Goal: Find specific page/section: Find specific page/section

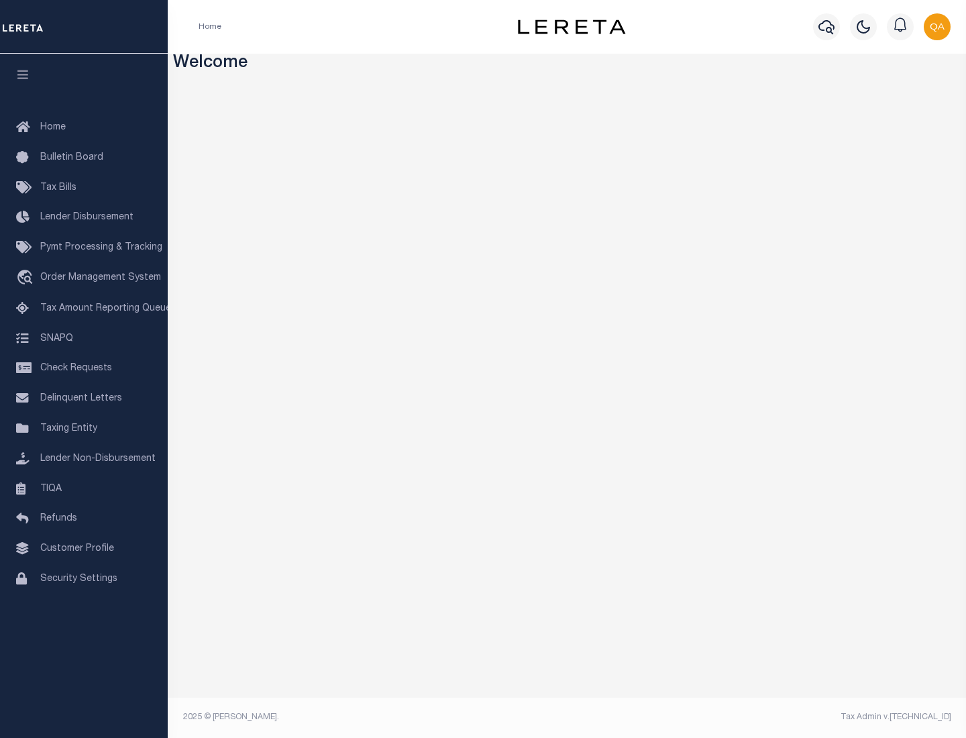
click at [84, 489] on link "TIQA" at bounding box center [84, 489] width 168 height 30
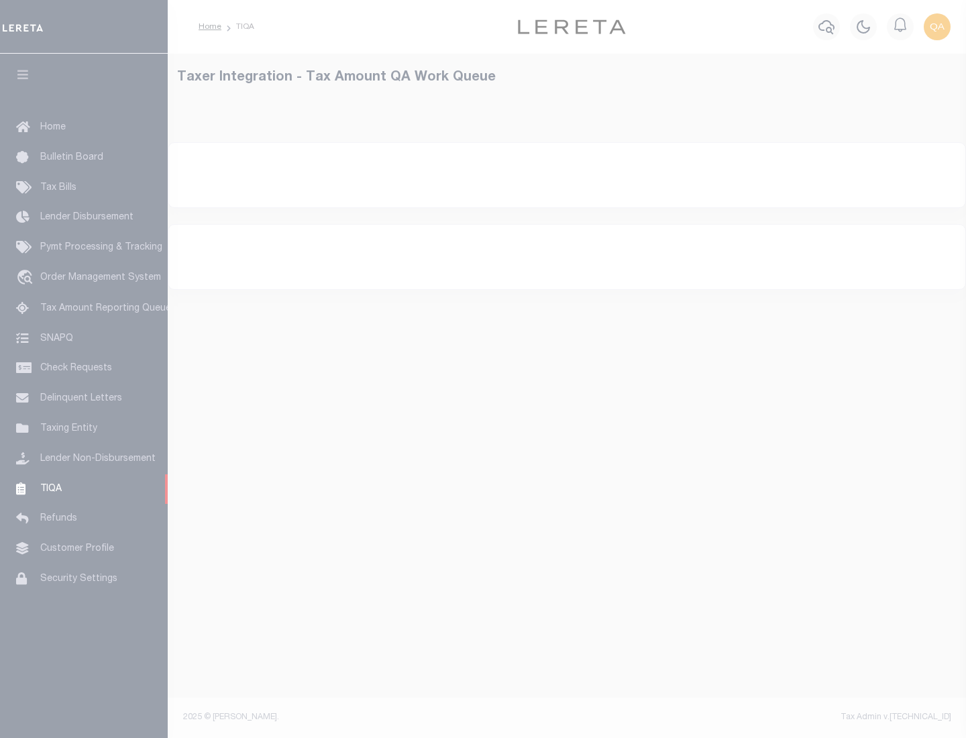
select select "200"
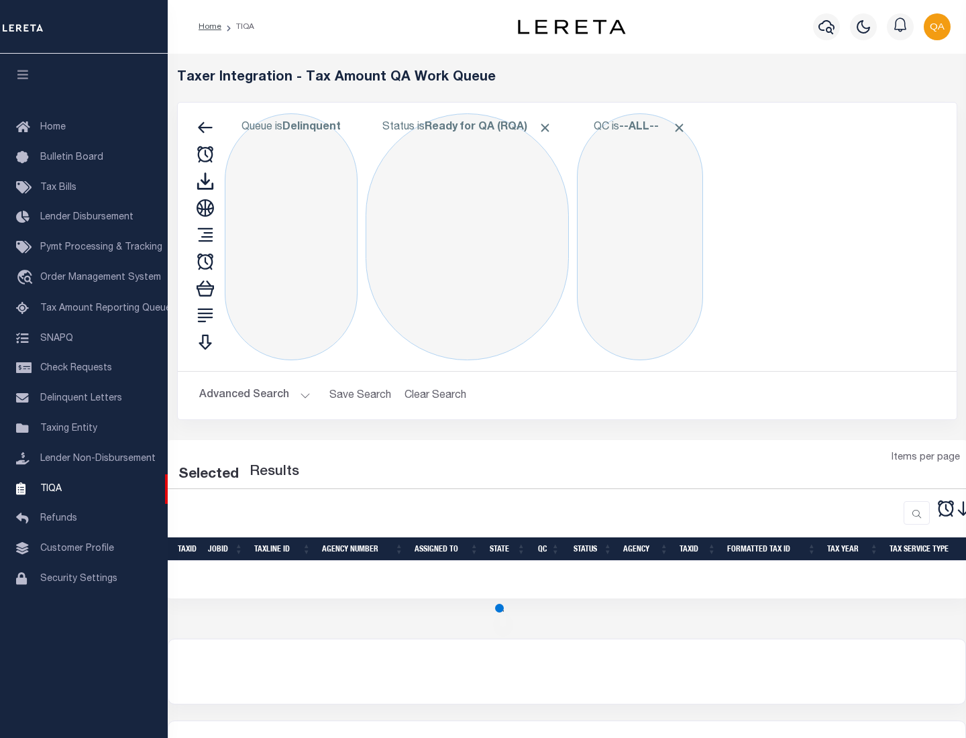
select select "200"
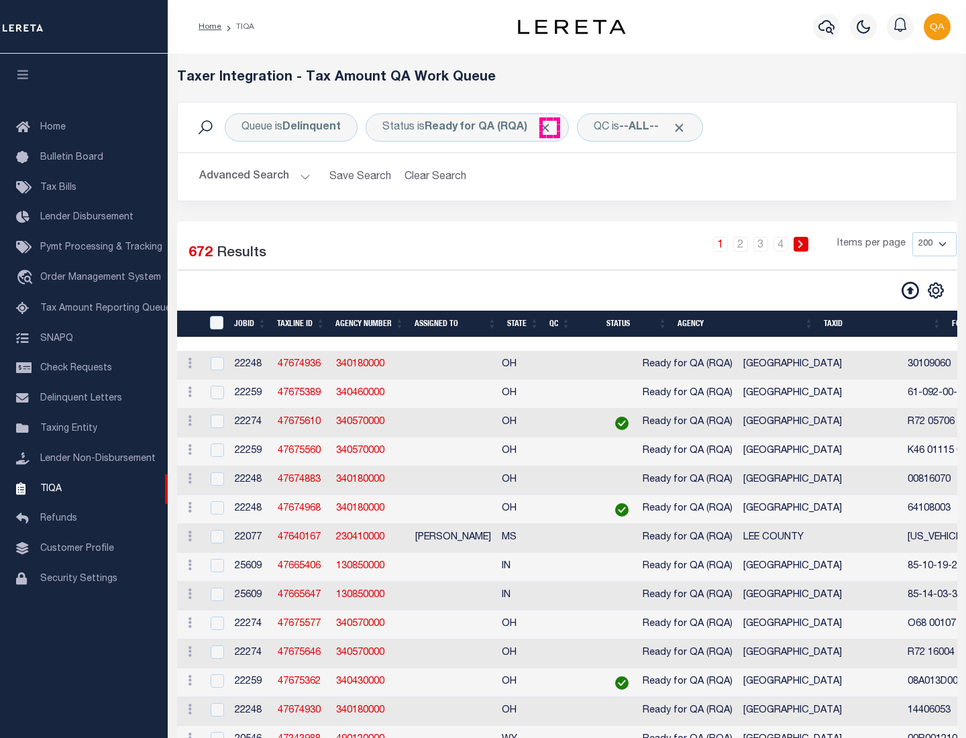
click at [550, 128] on span "Click to Remove" at bounding box center [545, 128] width 14 height 14
